Goal: Complete application form

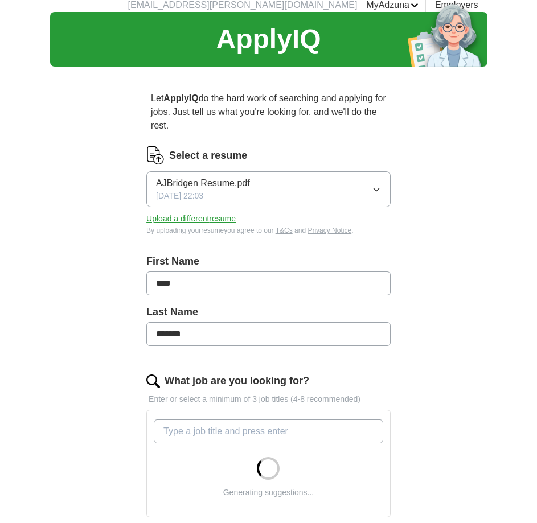
scroll to position [42, 0]
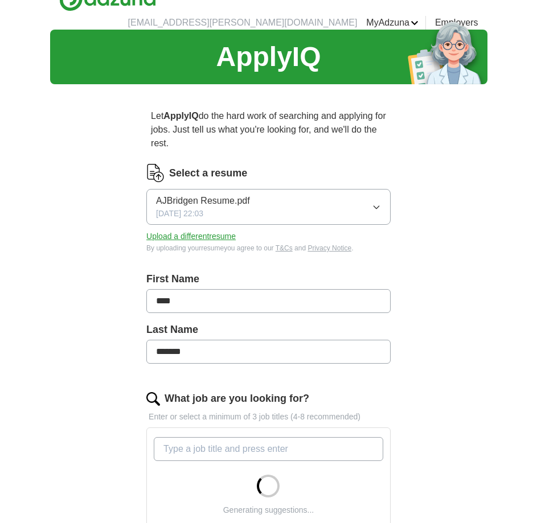
click at [230, 194] on div "AJBridgen Resume.pdf [DATE] 22:03" at bounding box center [203, 207] width 94 height 26
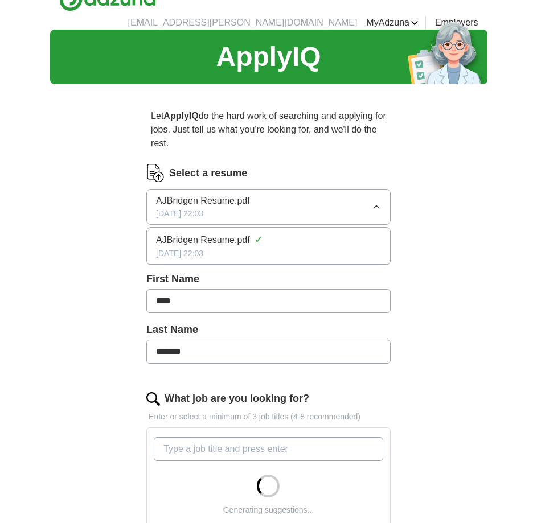
click at [230, 194] on span "AJBridgen Resume.pdf" at bounding box center [203, 201] width 94 height 14
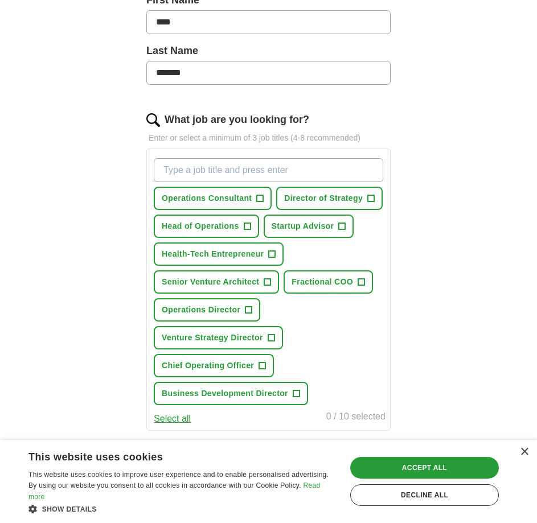
scroll to position [372, 0]
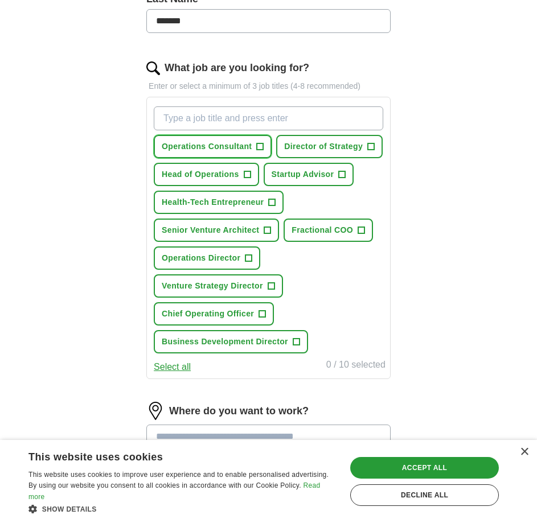
click at [252, 135] on button "Operations Consultant +" at bounding box center [213, 146] width 118 height 23
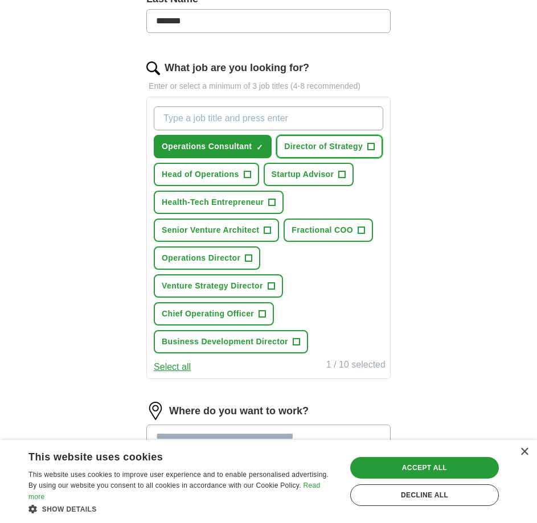
click at [321, 141] on span "Director of Strategy" at bounding box center [323, 147] width 79 height 12
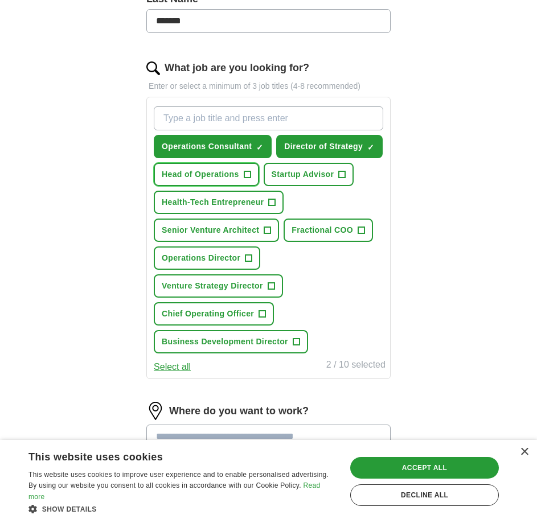
click at [234, 169] on span "Head of Operations" at bounding box center [200, 175] width 77 height 12
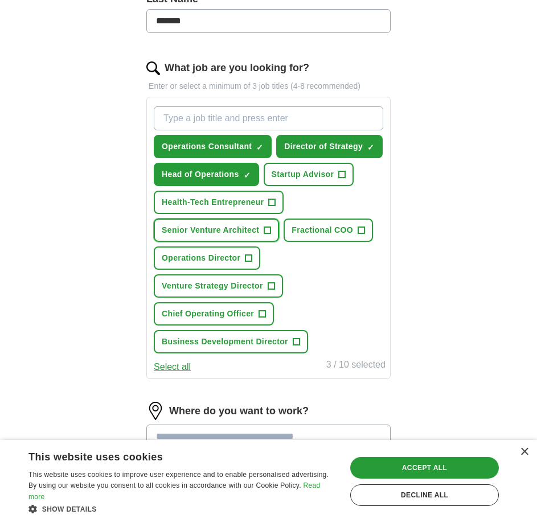
click at [218, 224] on span "Senior Venture Architect" at bounding box center [210, 230] width 97 height 12
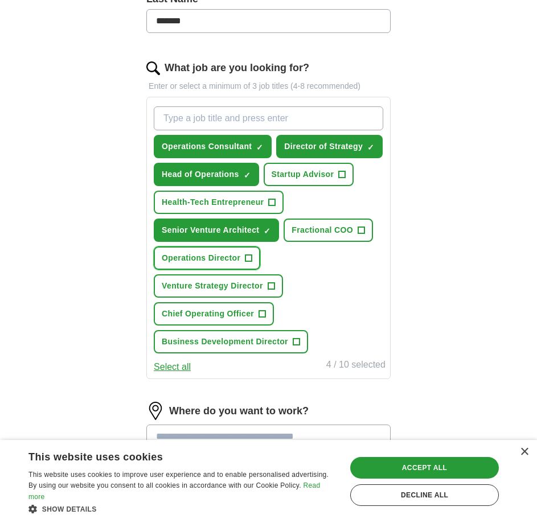
click at [215, 252] on span "Operations Director" at bounding box center [201, 258] width 79 height 12
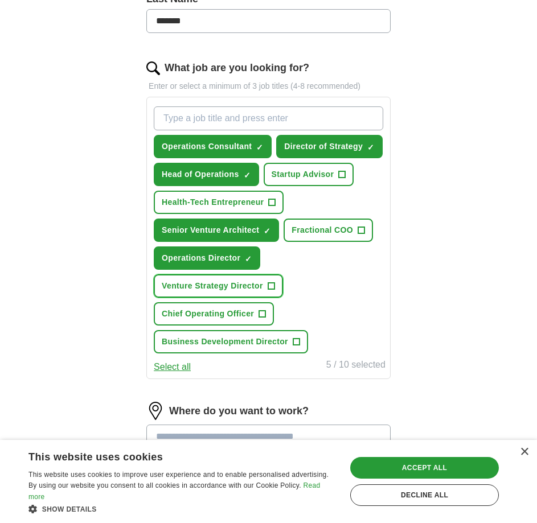
click at [217, 280] on span "Venture Strategy Director" at bounding box center [212, 286] width 101 height 12
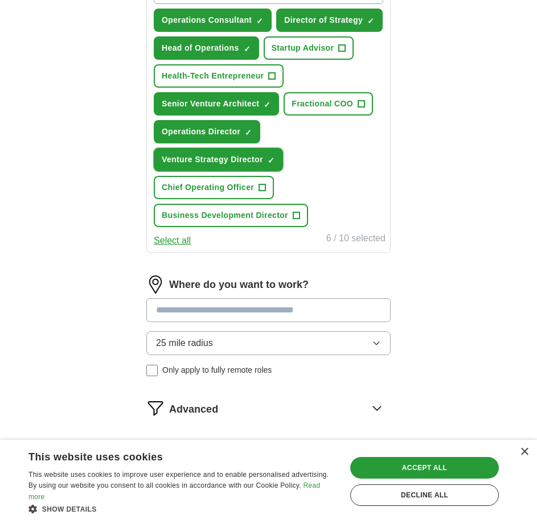
scroll to position [500, 0]
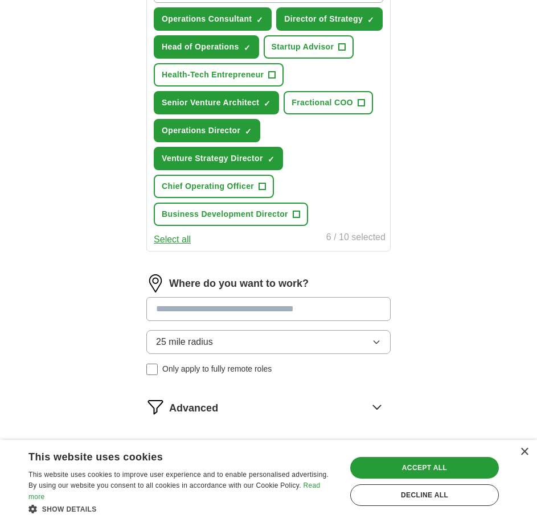
click at [225, 297] on input at bounding box center [268, 309] width 244 height 24
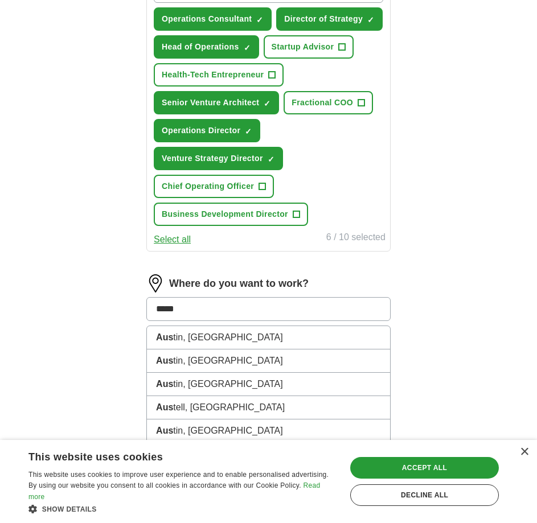
type input "******"
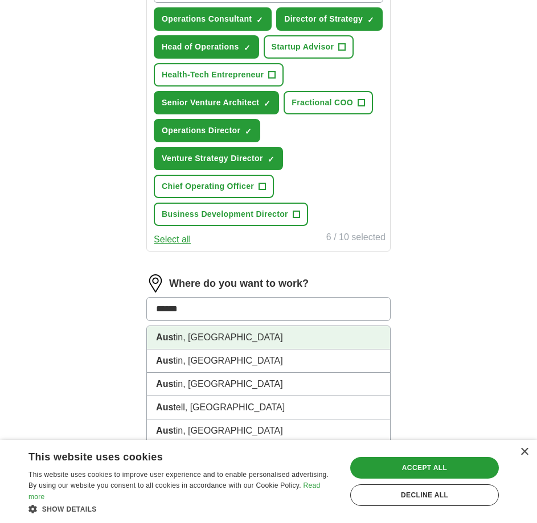
click at [220, 326] on li "Aus tin, [GEOGRAPHIC_DATA]" at bounding box center [268, 337] width 243 height 23
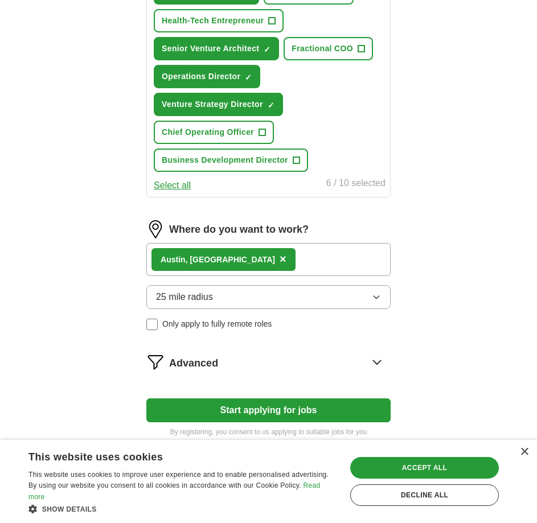
scroll to position [563, 0]
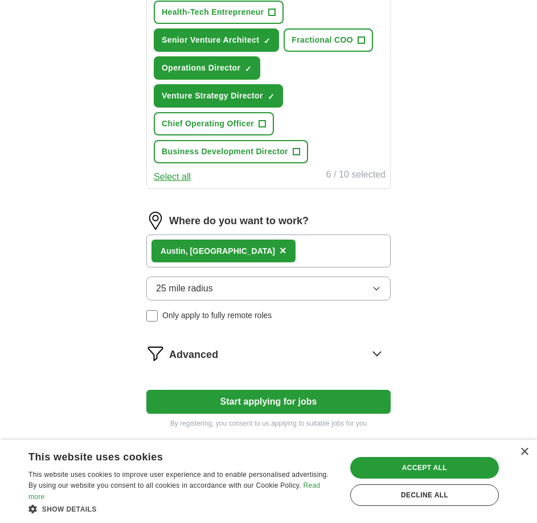
click at [204, 282] on span "25 mile radius" at bounding box center [184, 289] width 57 height 14
click at [129, 262] on div "Let ApplyIQ do the hard work of searching and applying for jobs. Just tell us w…" at bounding box center [269, 8] width 328 height 873
click at [230, 235] on div "[GEOGRAPHIC_DATA] , [GEOGRAPHIC_DATA] ×" at bounding box center [268, 251] width 244 height 33
click at [208, 282] on span "25 mile radius" at bounding box center [184, 289] width 57 height 14
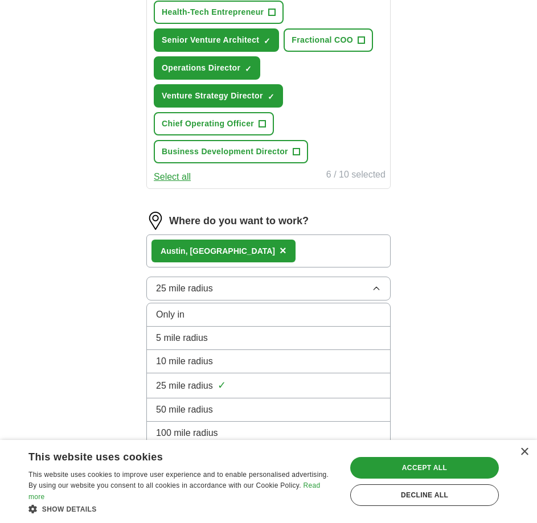
click at [190, 427] on span "100 mile radius" at bounding box center [187, 434] width 62 height 14
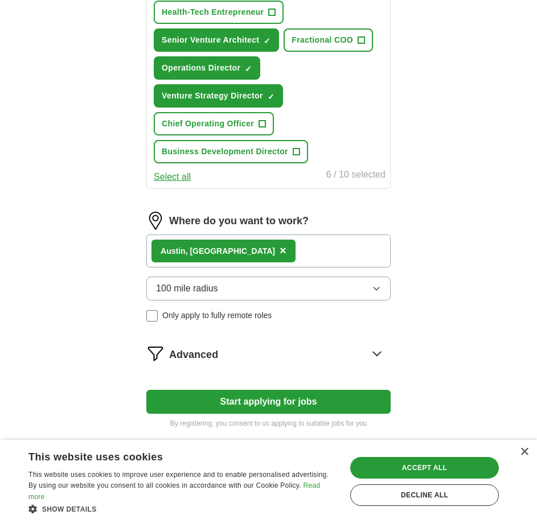
click at [250, 345] on div "Advanced" at bounding box center [280, 354] width 222 height 18
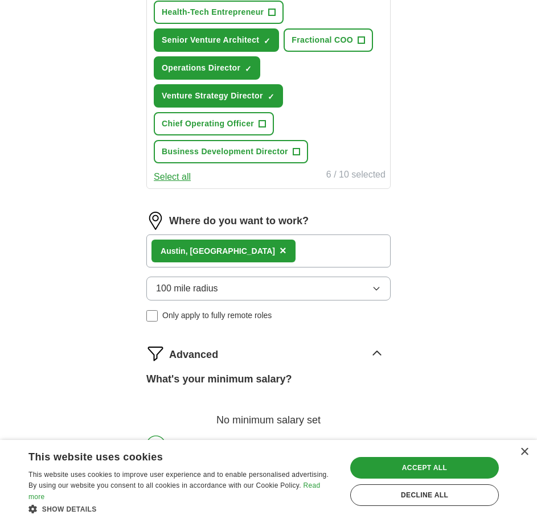
scroll to position [674, 0]
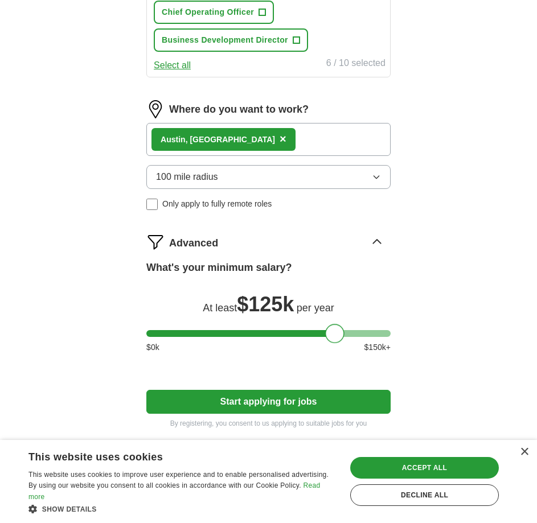
drag, startPoint x: 152, startPoint y: 298, endPoint x: 330, endPoint y: 294, distance: 177.7
click at [330, 324] on div at bounding box center [334, 333] width 19 height 19
click at [257, 390] on button "Start applying for jobs" at bounding box center [268, 402] width 244 height 24
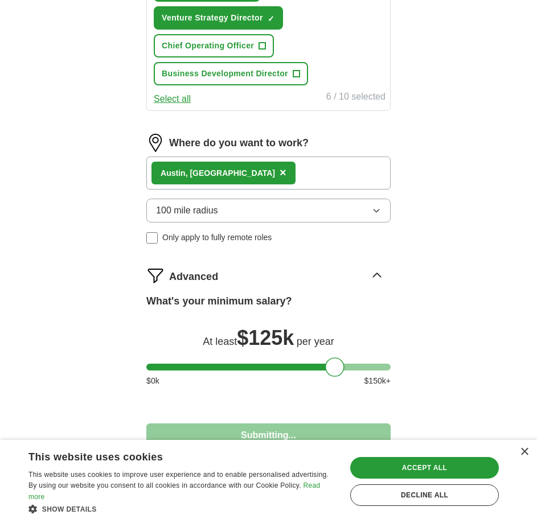
select select "**"
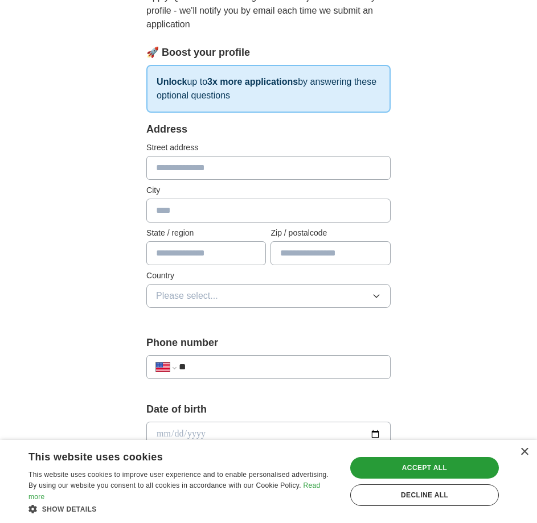
scroll to position [177, 0]
click at [176, 155] on input "text" at bounding box center [268, 167] width 244 height 24
type input "**********"
type input "******"
type input "**"
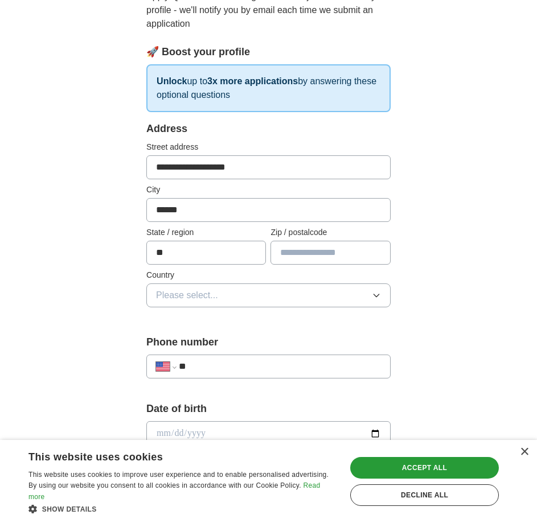
type input "*****"
click at [207, 289] on span "Please select..." at bounding box center [187, 296] width 62 height 14
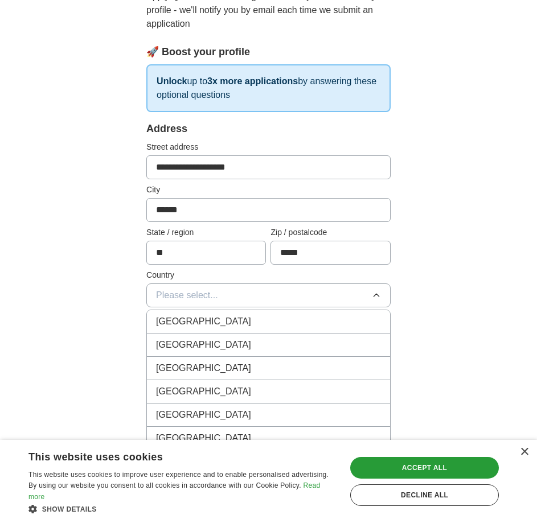
click at [191, 338] on span "[GEOGRAPHIC_DATA]" at bounding box center [203, 345] width 95 height 14
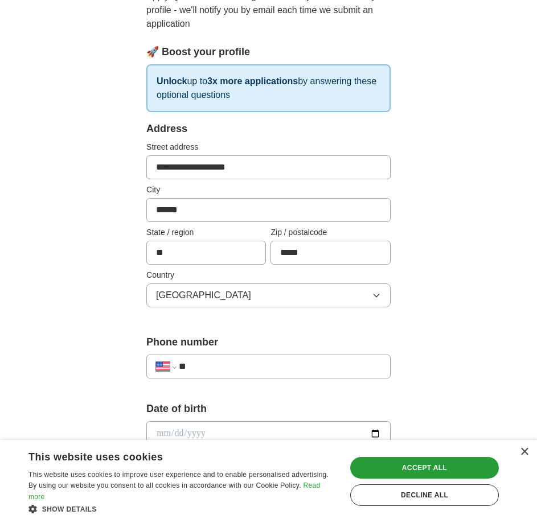
click at [203, 360] on input "**" at bounding box center [280, 367] width 202 height 14
type input "**********"
click at [164, 421] on input "date" at bounding box center [268, 433] width 244 height 25
type input "**********"
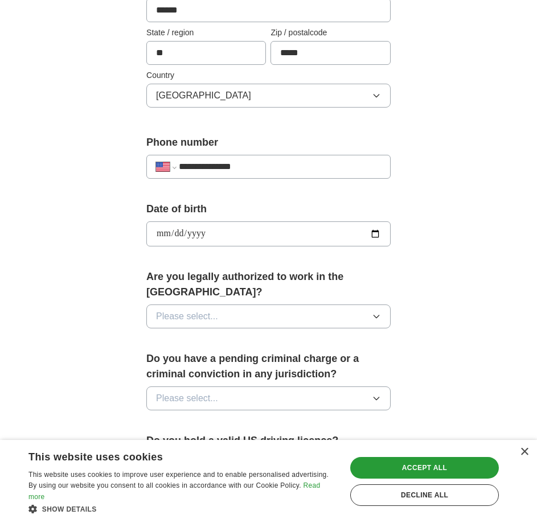
scroll to position [377, 0]
click at [199, 309] on span "Please select..." at bounding box center [187, 316] width 62 height 14
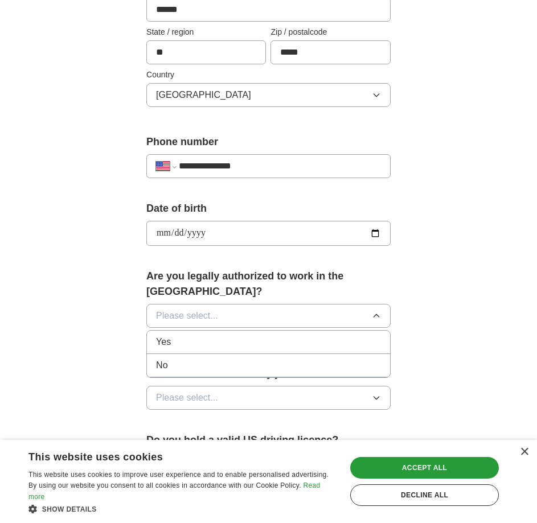
click at [175, 335] on div "Yes" at bounding box center [268, 342] width 225 height 14
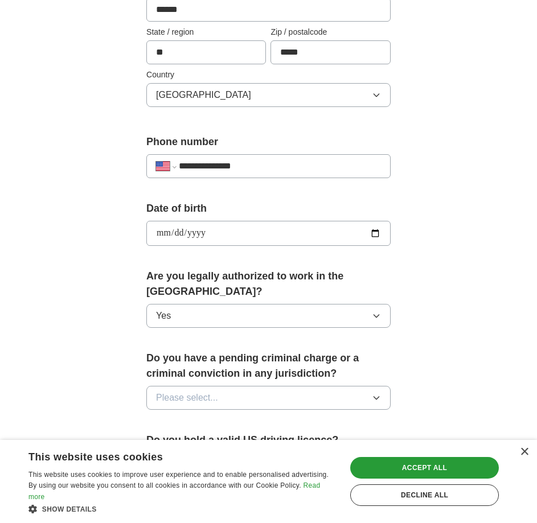
click at [195, 391] on span "Please select..." at bounding box center [187, 398] width 62 height 14
click at [172, 441] on div "No" at bounding box center [268, 448] width 225 height 14
click at [214, 458] on span "Please select..." at bounding box center [187, 465] width 62 height 14
click at [176, 484] on div "Yes" at bounding box center [268, 491] width 225 height 14
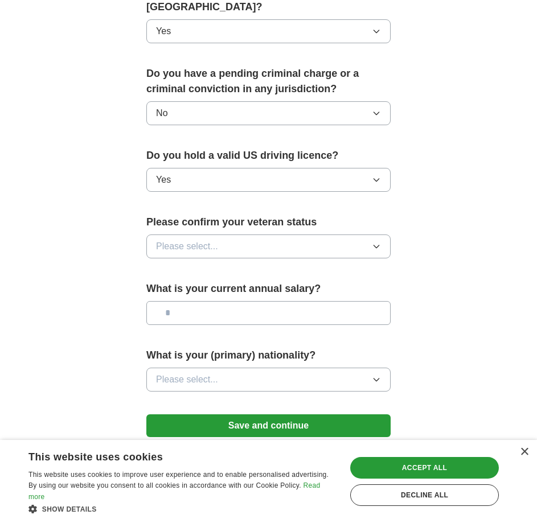
click at [203, 215] on div "Please confirm your veteran status Please select..." at bounding box center [268, 241] width 244 height 53
click at [203, 240] on span "Please select..." at bounding box center [187, 247] width 62 height 14
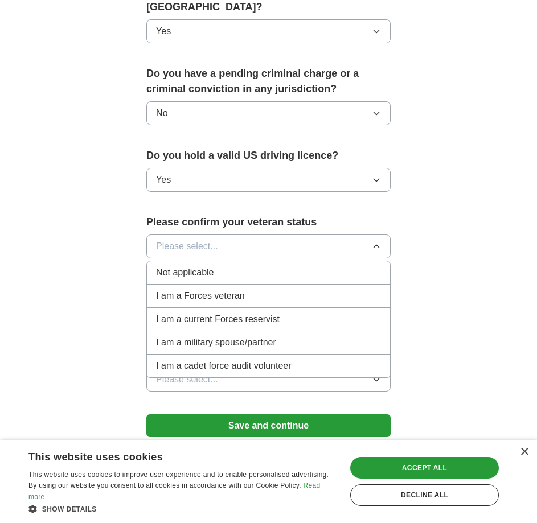
click at [182, 266] on span "Not applicable" at bounding box center [185, 273] width 58 height 14
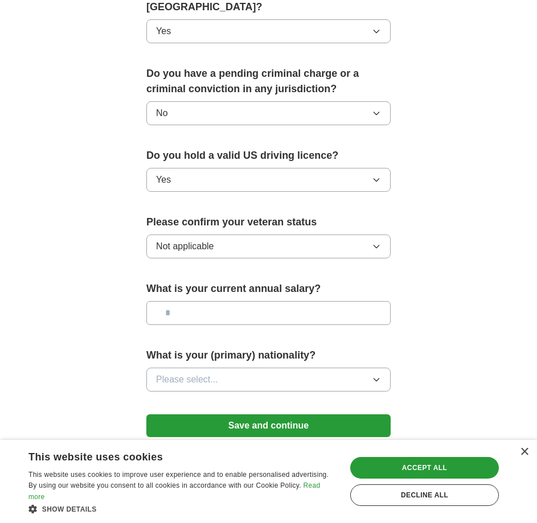
click at [190, 301] on input "text" at bounding box center [268, 313] width 244 height 24
type input "********"
click at [197, 373] on span "Please select..." at bounding box center [187, 380] width 62 height 14
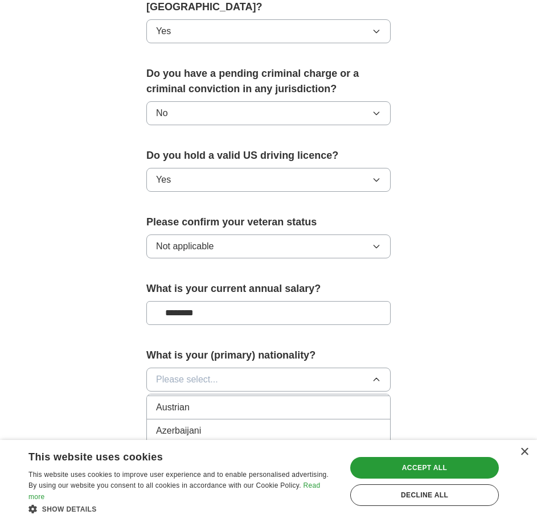
scroll to position [0, 0]
click at [185, 423] on div "British" at bounding box center [268, 430] width 225 height 14
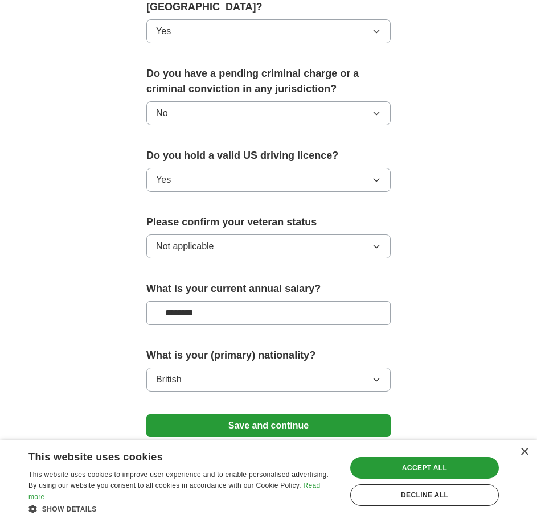
click at [277, 415] on button "Save and continue" at bounding box center [268, 426] width 244 height 23
